Goal: Find specific page/section: Find specific page/section

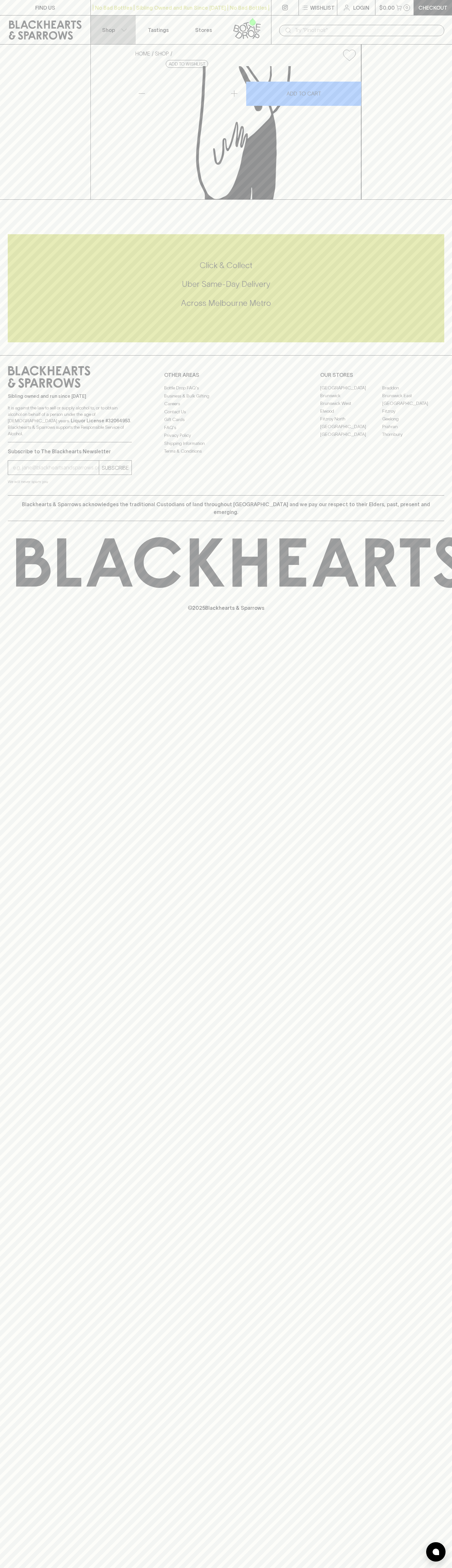
click at [122, 28] on button "Shop" at bounding box center [113, 29] width 45 height 29
click at [431, 257] on div at bounding box center [226, 784] width 452 height 1568
click at [187, 1567] on html "FIND US | No Bad Bottles | Sibling Owned and Run Since 2006 | No Bad Bottles | …" at bounding box center [226, 784] width 452 height 1568
click at [11, 959] on div at bounding box center [226, 784] width 452 height 1568
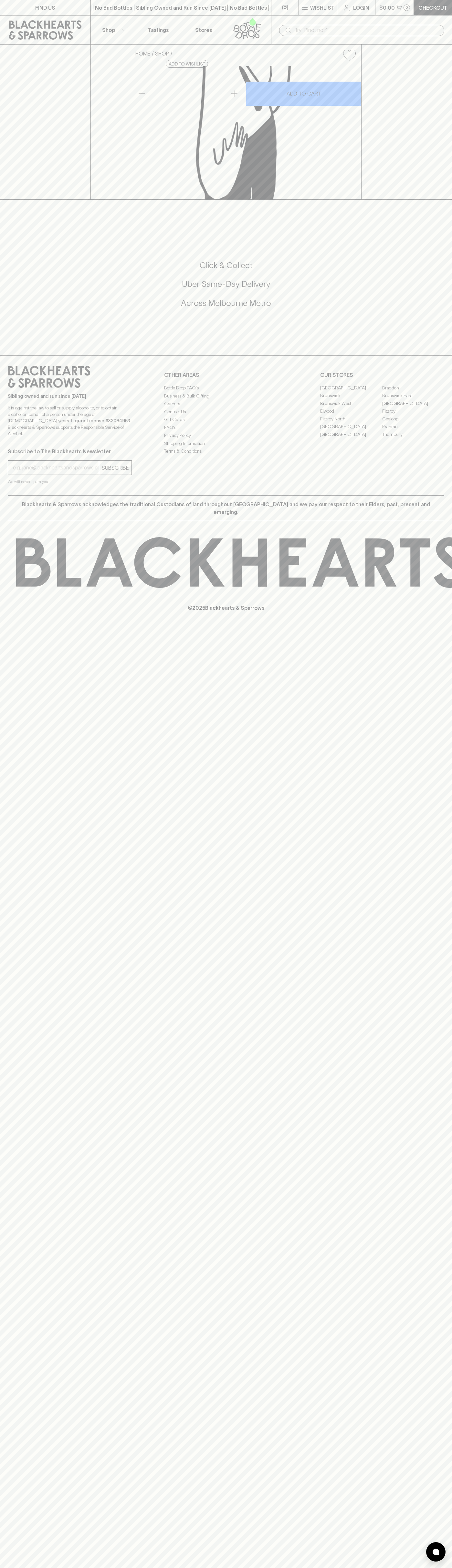
click at [351, 391] on link "[GEOGRAPHIC_DATA]" at bounding box center [351, 388] width 62 height 8
